Goal: Task Accomplishment & Management: Manage account settings

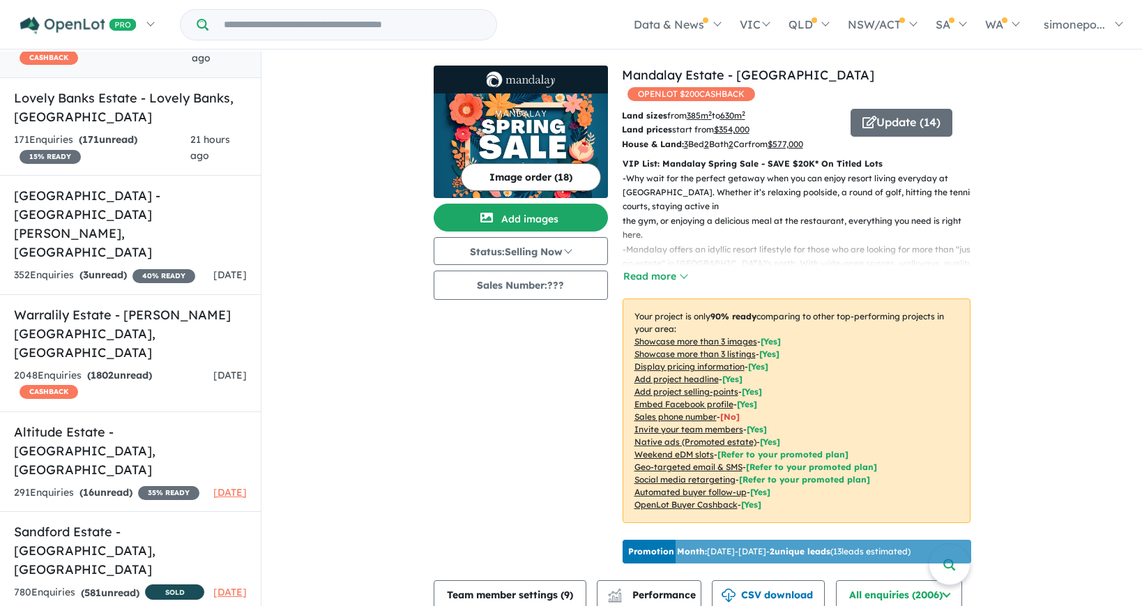
scroll to position [149, 0]
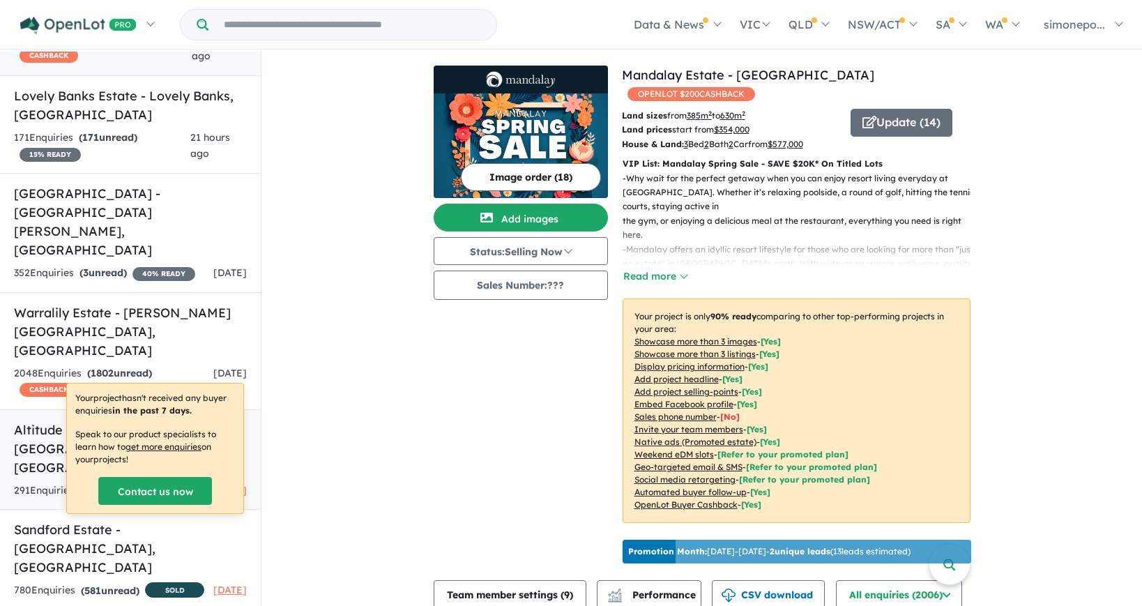
click at [151, 420] on h5 "Altitude Estate - [GEOGRAPHIC_DATA] , [GEOGRAPHIC_DATA]" at bounding box center [130, 448] width 233 height 56
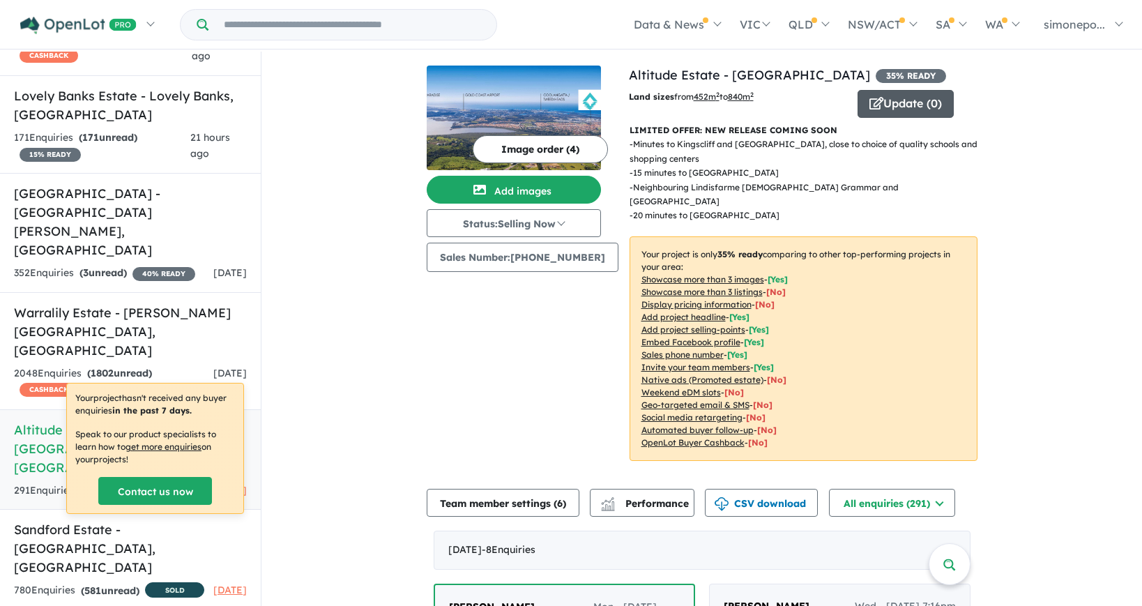
click at [885, 102] on button "Update ( 0 )" at bounding box center [905, 104] width 96 height 28
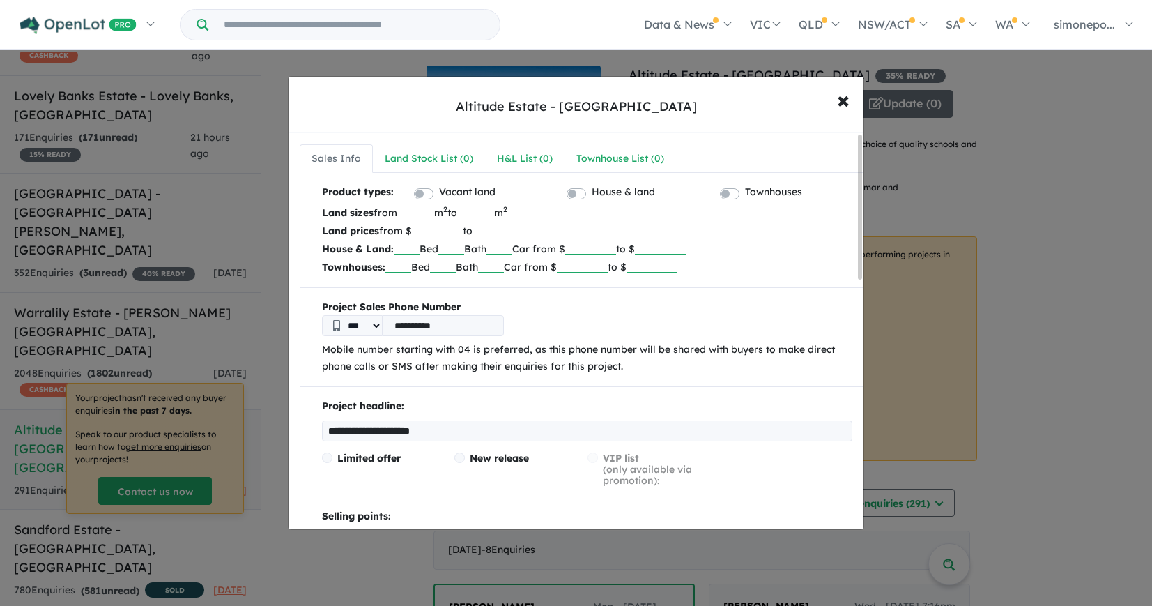
click at [423, 228] on input "number" at bounding box center [437, 229] width 51 height 14
type input "******"
click at [501, 229] on input "number" at bounding box center [498, 229] width 51 height 14
type input "******"
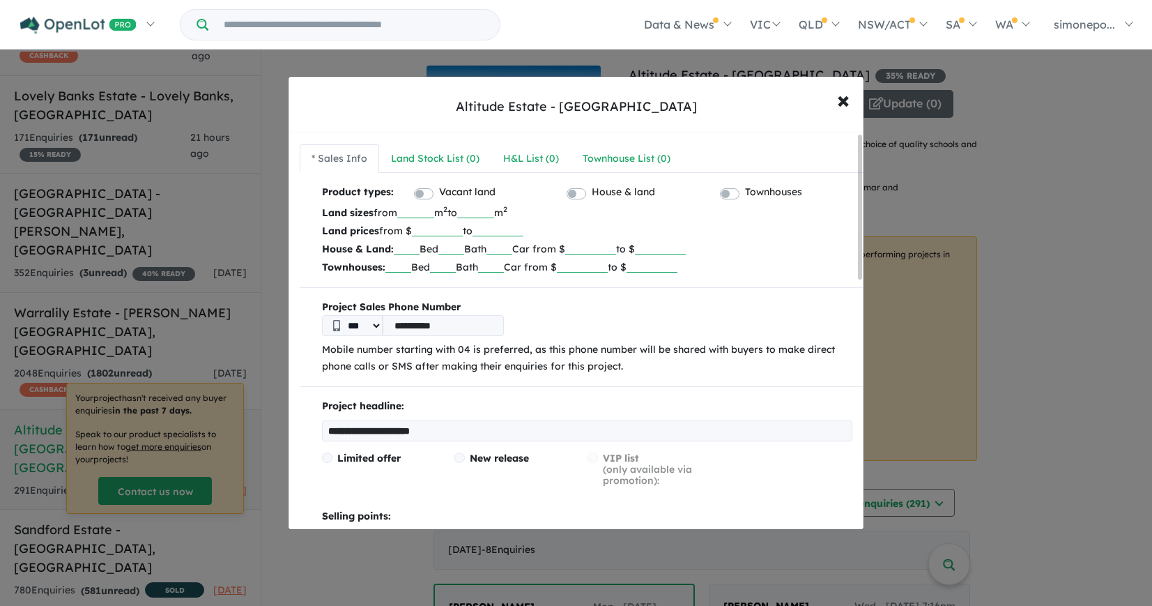
click at [686, 240] on input "number" at bounding box center [660, 247] width 51 height 14
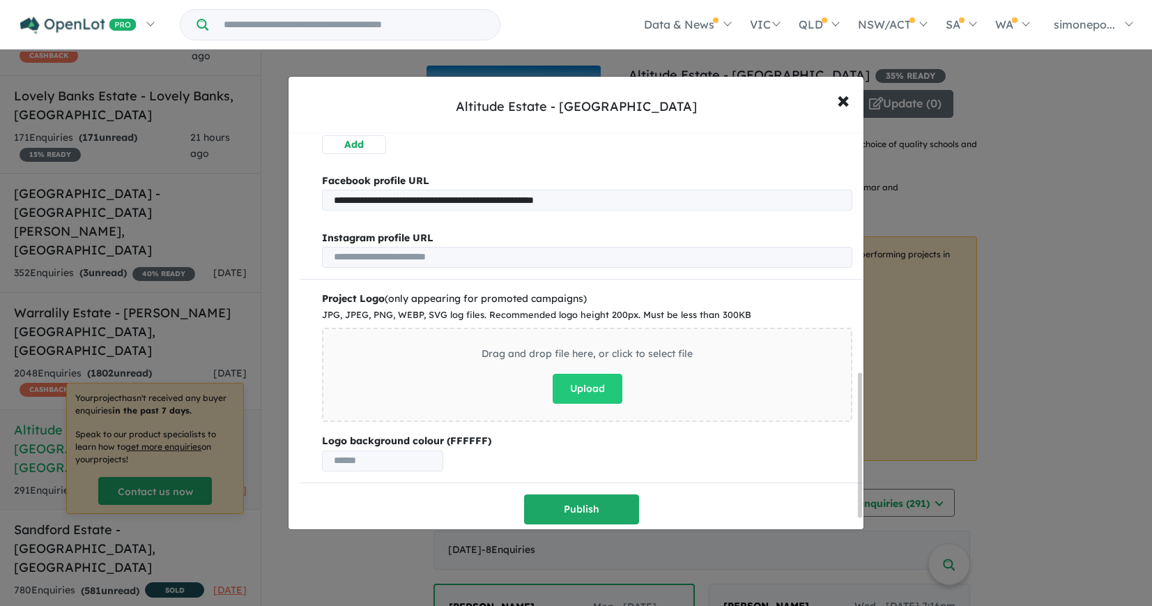
scroll to position [694, 0]
click at [584, 507] on button "Publish" at bounding box center [581, 509] width 115 height 30
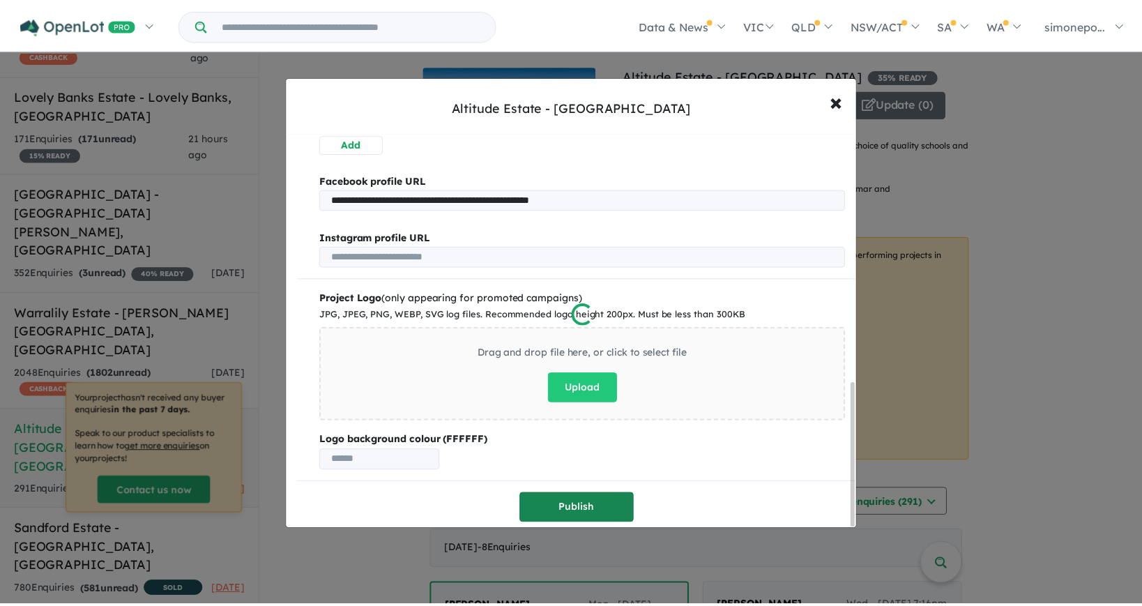
scroll to position [0, 0]
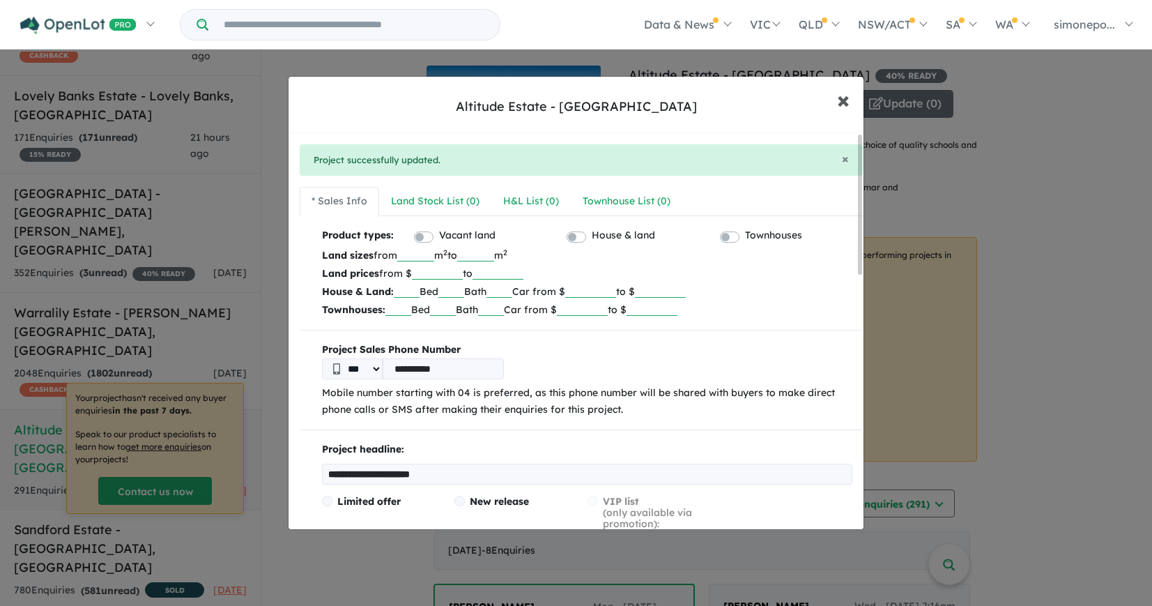
click at [846, 100] on span "×" at bounding box center [843, 99] width 13 height 30
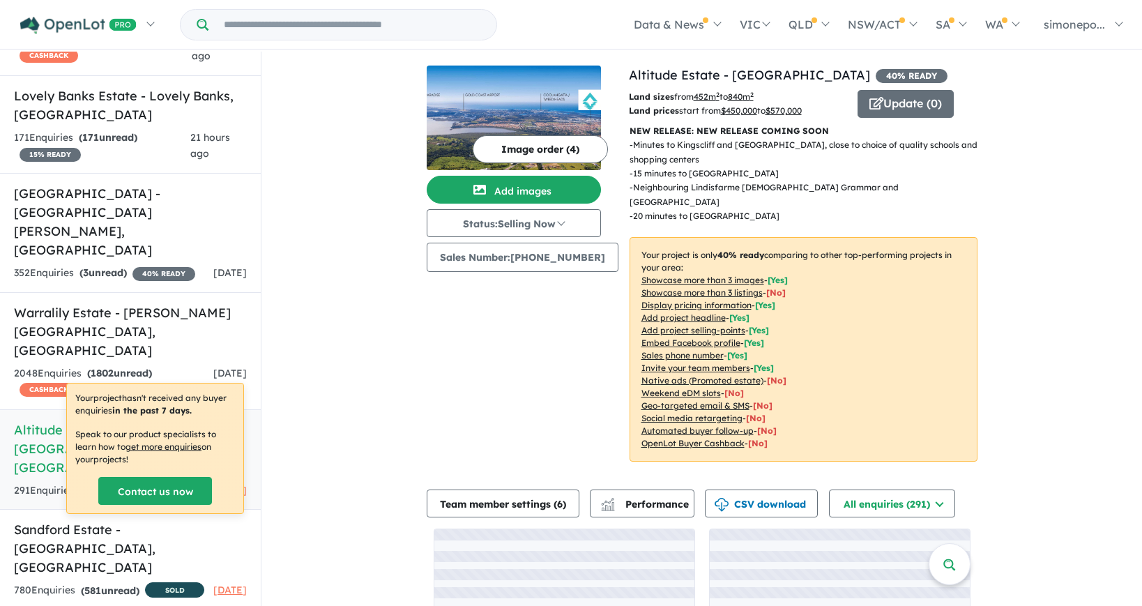
click at [1055, 276] on div "View 7 projects in your account Altitude Estate - Terranora 40 % READY Land siz…" at bounding box center [701, 376] width 880 height 648
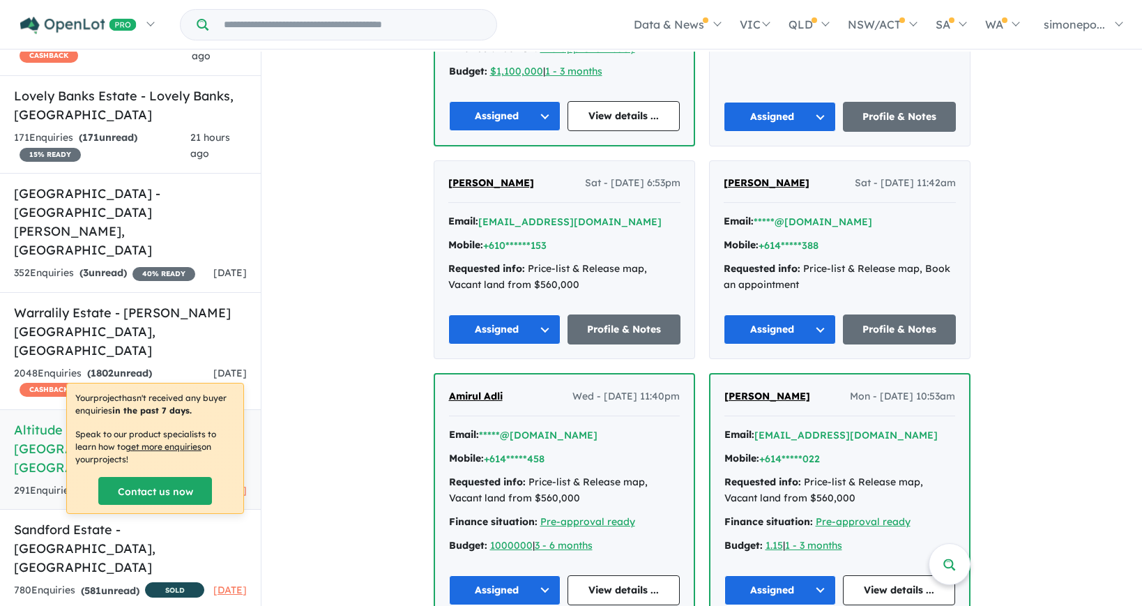
scroll to position [1046, 0]
